Goal: Download file/media

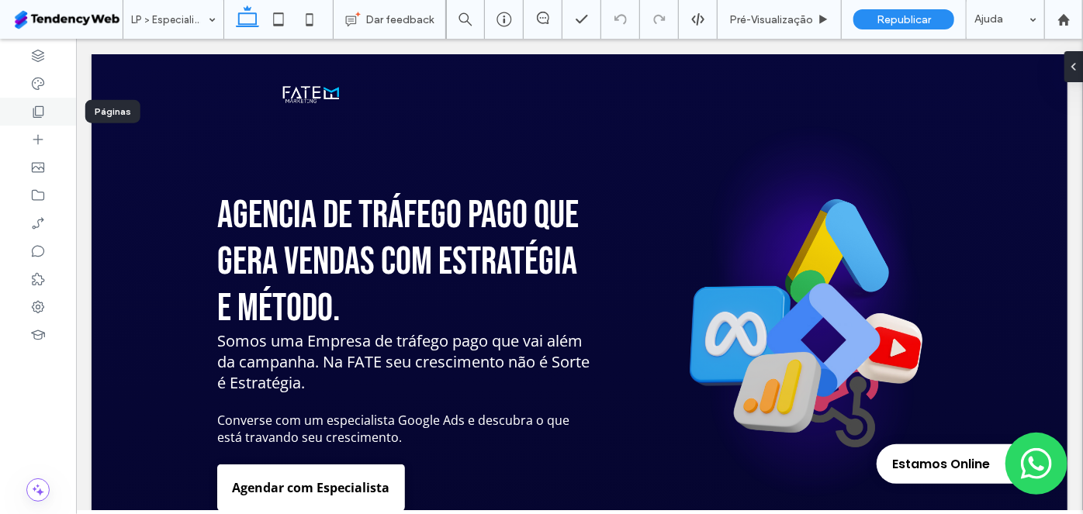
click at [50, 112] on div at bounding box center [38, 112] width 76 height 28
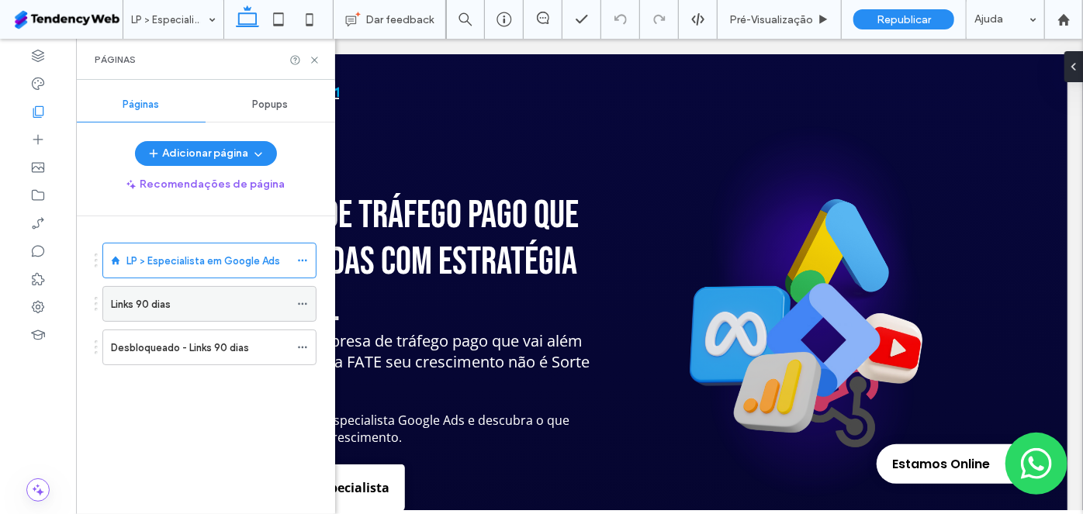
click at [176, 299] on div "Links 90 dias" at bounding box center [200, 304] width 178 height 16
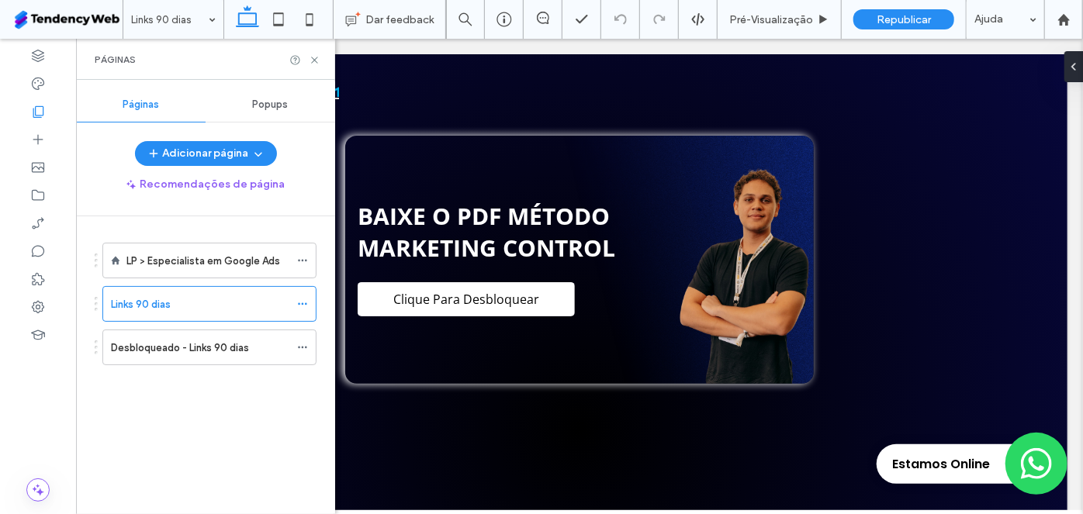
click at [200, 354] on div "Desbloqueado - Links 90 dias" at bounding box center [200, 347] width 178 height 34
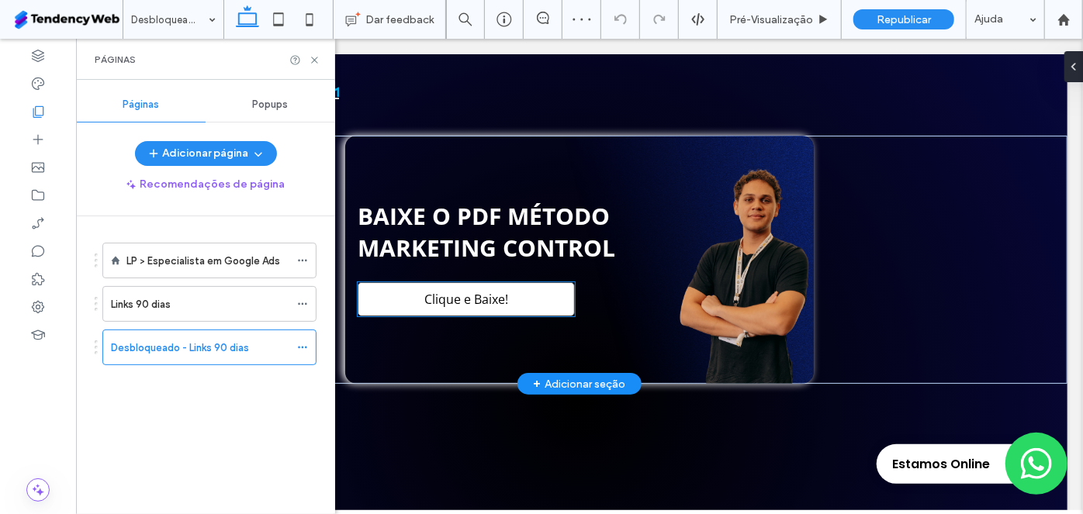
click at [520, 314] on link "Clique e Baixe!" at bounding box center [465, 299] width 217 height 34
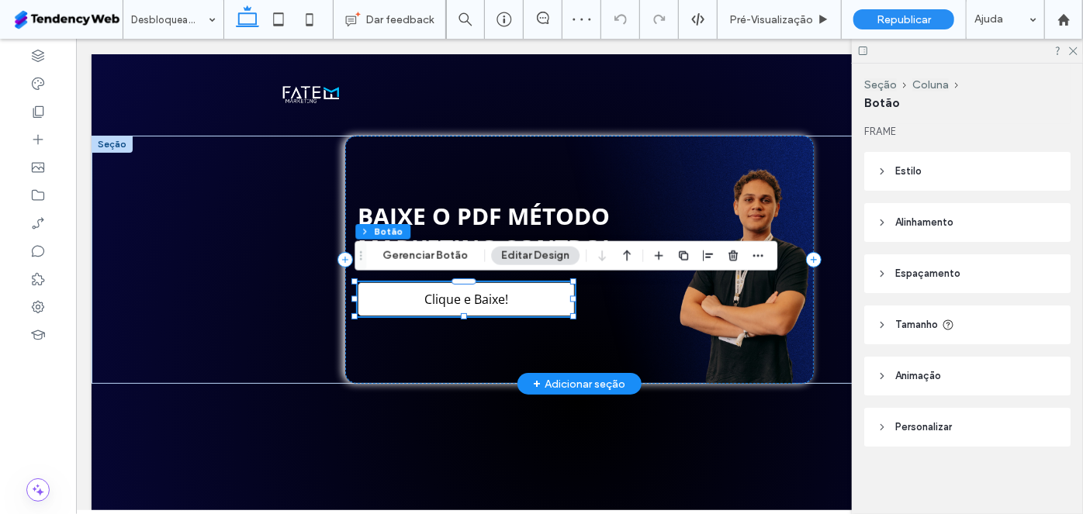
type input "**"
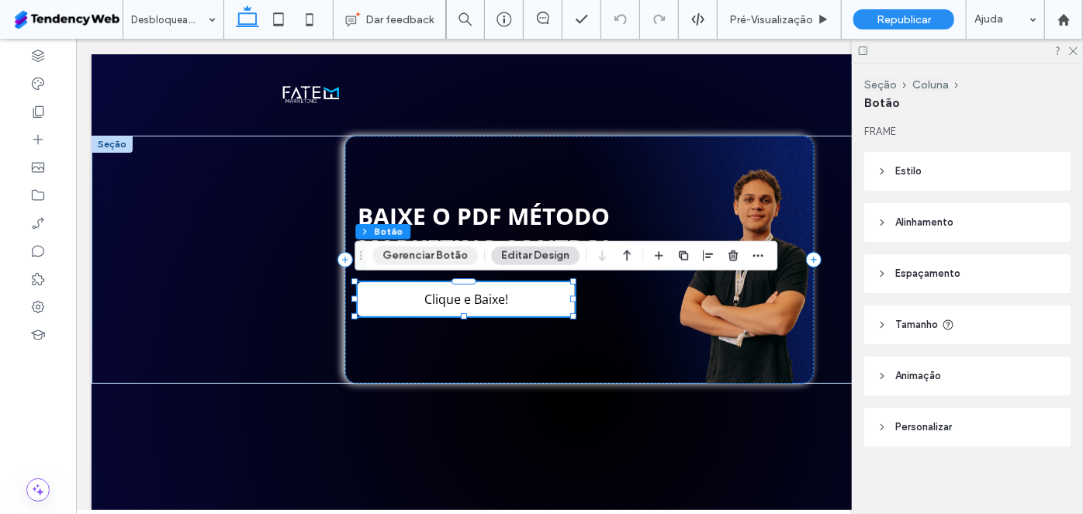
click at [427, 247] on button "Gerenciar Botão" at bounding box center [424, 256] width 105 height 19
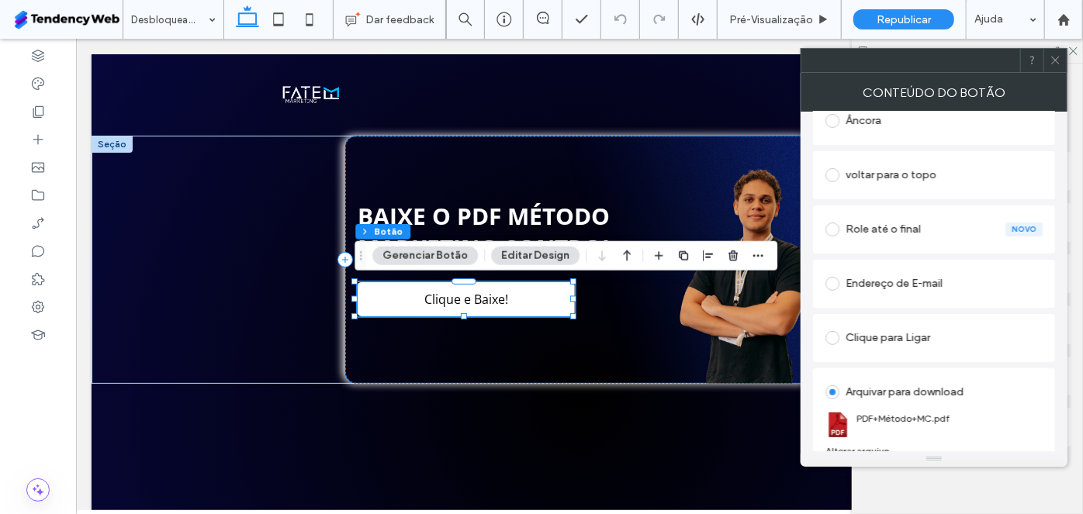
scroll to position [368, 0]
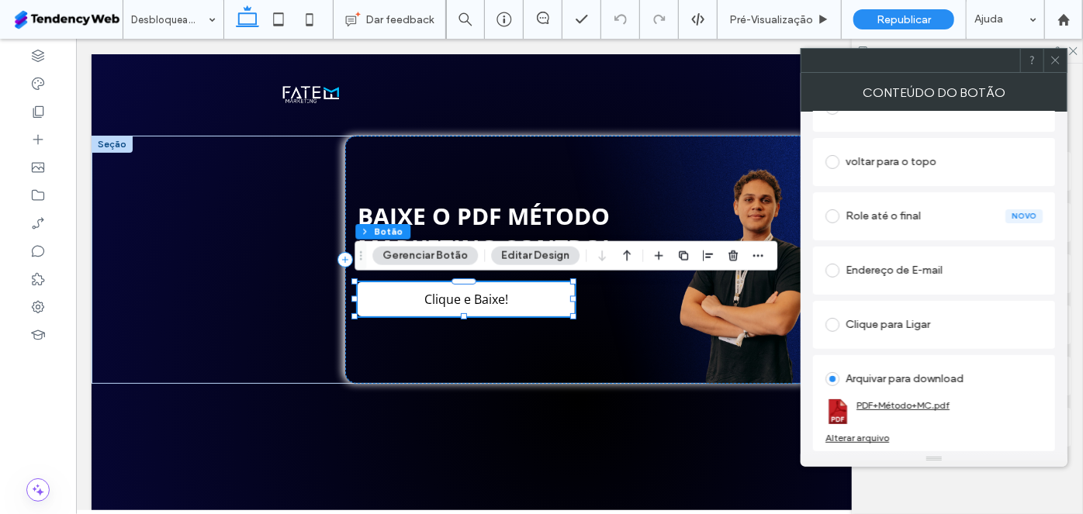
click at [918, 399] on link "PDF+Método+MC.pdf" at bounding box center [902, 405] width 93 height 12
click at [1055, 60] on icon at bounding box center [1055, 60] width 12 height 12
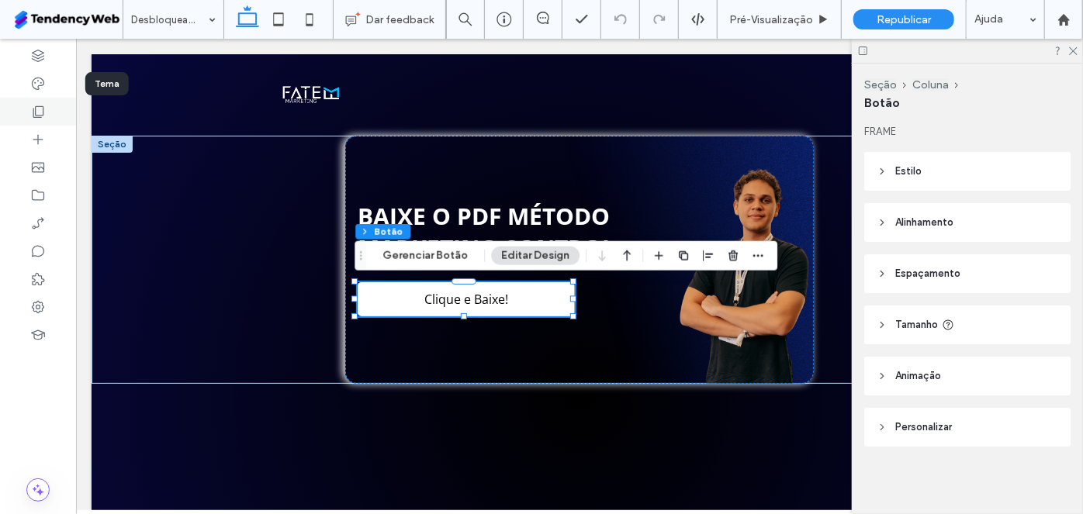
click at [36, 102] on div at bounding box center [38, 112] width 76 height 28
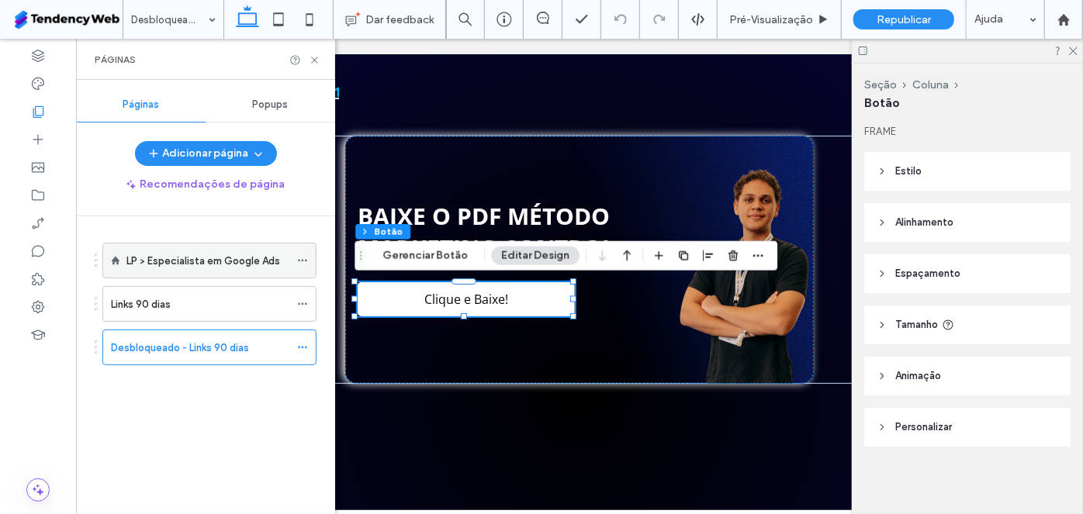
click at [217, 259] on label "LP > Especialista em Google Ads" at bounding box center [203, 260] width 154 height 27
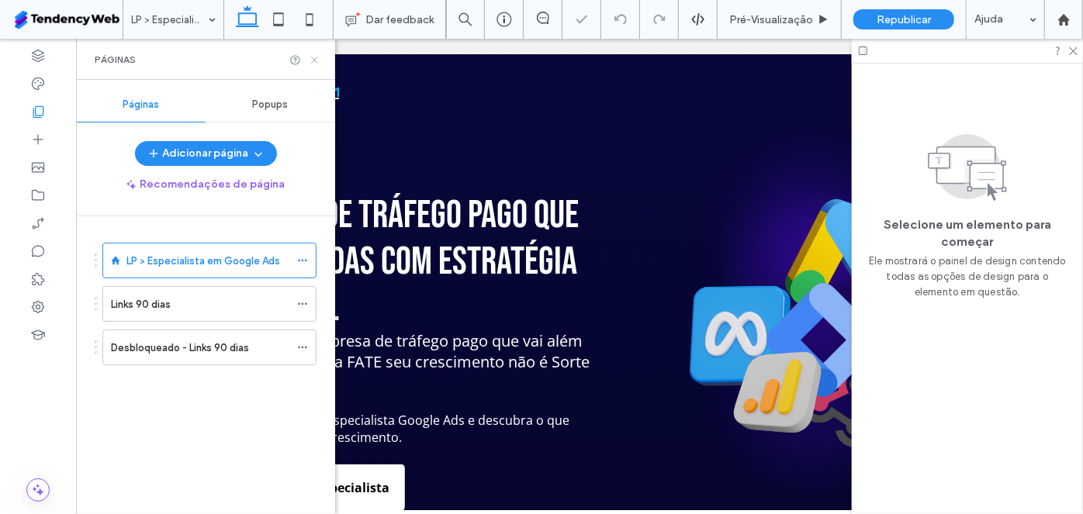
click at [313, 60] on icon at bounding box center [315, 60] width 12 height 12
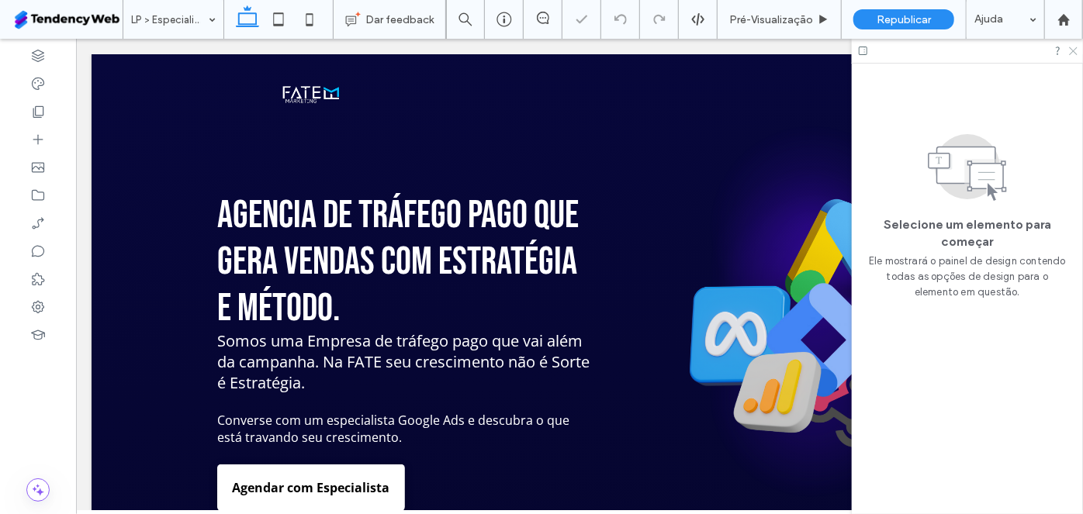
click at [1073, 50] on icon at bounding box center [1072, 50] width 10 height 10
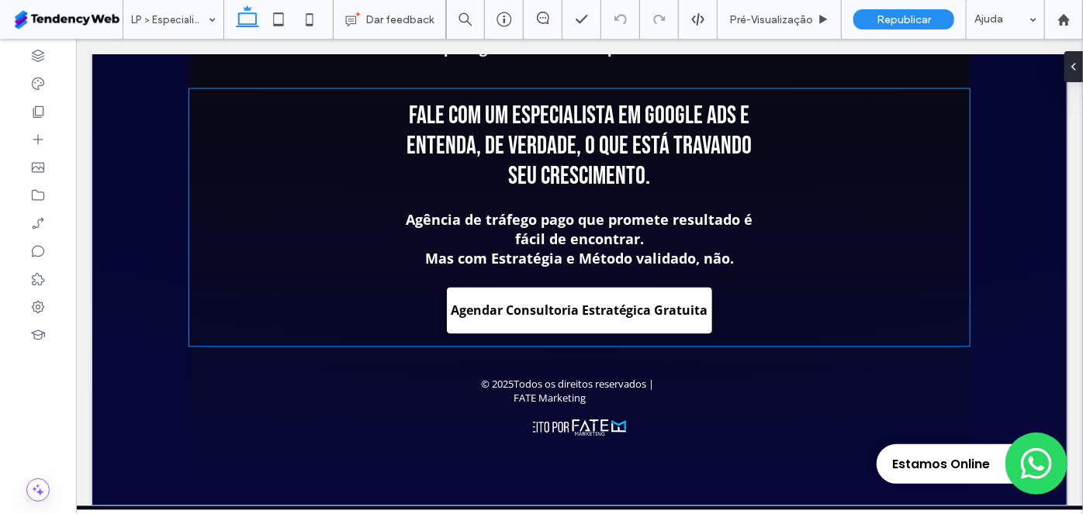
scroll to position [4557, 0]
